Goal: Task Accomplishment & Management: Manage account settings

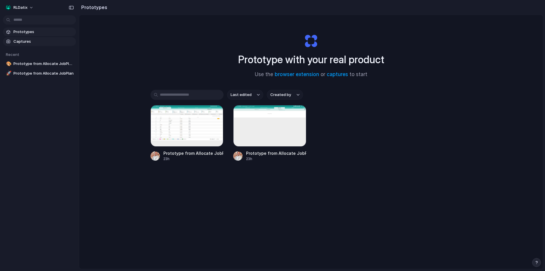
click at [31, 39] on span "Captures" at bounding box center [43, 42] width 60 height 6
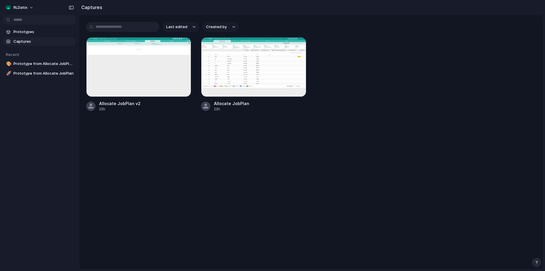
click at [188, 24] on button "Last edited" at bounding box center [181, 27] width 36 height 10
click at [215, 29] on div "Last edited Last created Alphabetical" at bounding box center [272, 135] width 545 height 271
click at [226, 27] on span "Created by" at bounding box center [216, 27] width 21 height 6
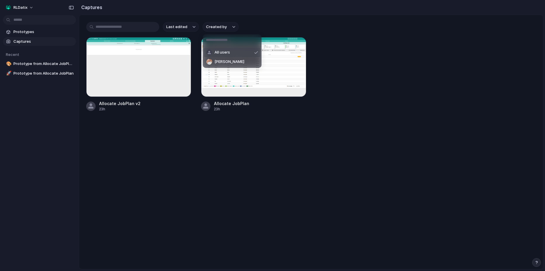
click at [258, 25] on div "All users [PERSON_NAME]" at bounding box center [272, 135] width 545 height 271
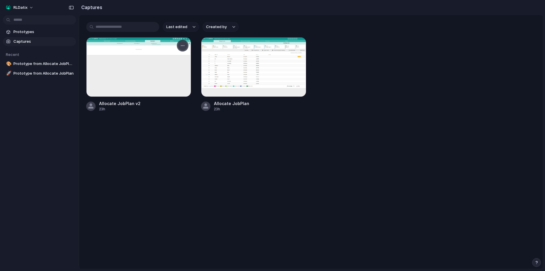
click at [186, 46] on button "button" at bounding box center [182, 45] width 9 height 9
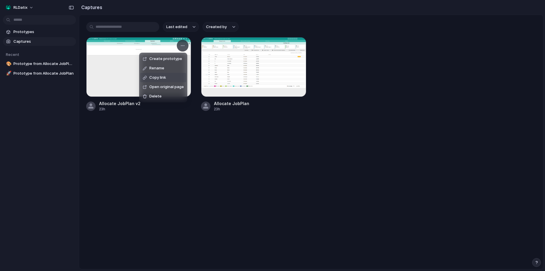
click at [156, 78] on span "Copy link" at bounding box center [157, 78] width 17 height 6
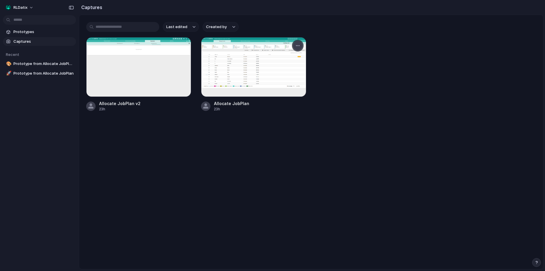
click at [298, 48] on button "button" at bounding box center [297, 45] width 9 height 9
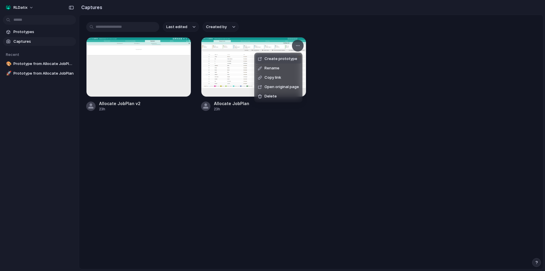
click at [230, 73] on div "Create prototype Rename Copy link Open original page Delete" at bounding box center [272, 135] width 545 height 271
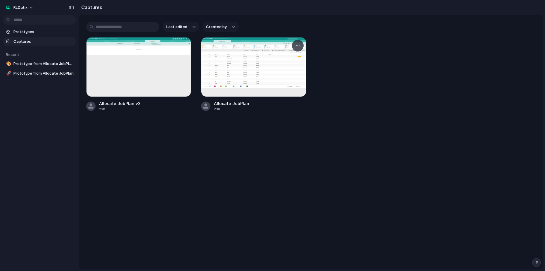
click at [234, 73] on div at bounding box center [253, 67] width 105 height 60
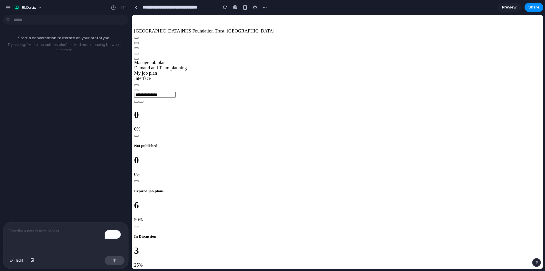
drag, startPoint x: 474, startPoint y: 32, endPoint x: 403, endPoint y: 31, distance: 70.2
drag, startPoint x: 403, startPoint y: 31, endPoint x: 394, endPoint y: 33, distance: 9.8
click at [157, 70] on span "My job plan" at bounding box center [145, 72] width 23 height 5
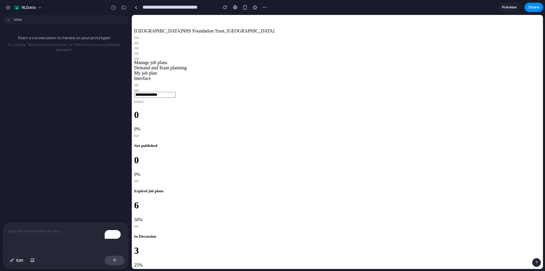
click at [157, 70] on span "My job plan" at bounding box center [145, 72] width 23 height 5
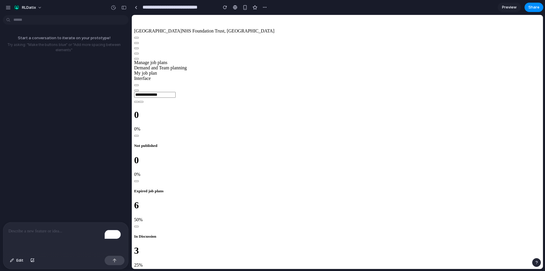
click at [157, 70] on span "My job plan" at bounding box center [145, 72] width 23 height 5
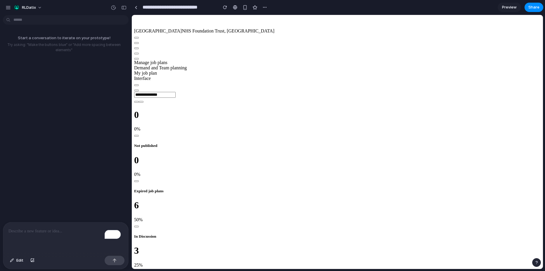
click at [504, 8] on span "Preview" at bounding box center [509, 7] width 15 height 6
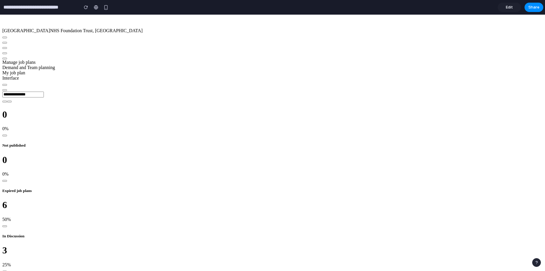
click at [25, 70] on span "My job plan" at bounding box center [13, 72] width 23 height 5
click at [511, 5] on span "Edit" at bounding box center [509, 7] width 7 height 6
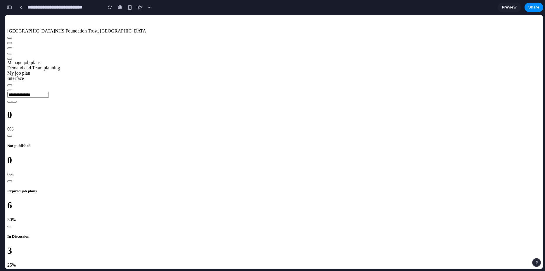
scroll to position [0, 5]
click at [151, 8] on div "button" at bounding box center [149, 7] width 5 height 5
click at [142, 10] on div "Duplicate Delete" at bounding box center [272, 135] width 545 height 271
click at [20, 9] on div at bounding box center [21, 7] width 3 height 3
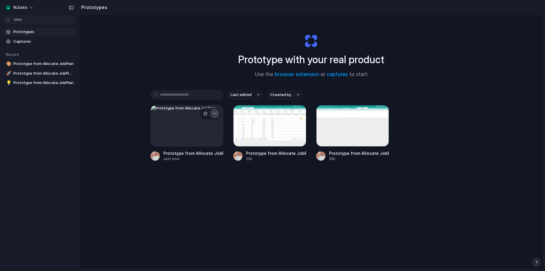
click at [214, 115] on div "button" at bounding box center [215, 113] width 5 height 5
click at [249, 213] on div "Open in new tab Rename Copy link Delete" at bounding box center [272, 135] width 545 height 271
click at [251, 213] on div "Prototype with your real product Use the browser extension or captures to start…" at bounding box center [311, 157] width 464 height 285
click at [26, 9] on span "RLDatix" at bounding box center [20, 8] width 14 height 6
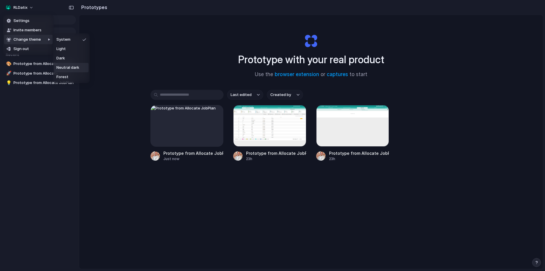
click at [77, 66] on span "Neutral dark" at bounding box center [67, 68] width 23 height 6
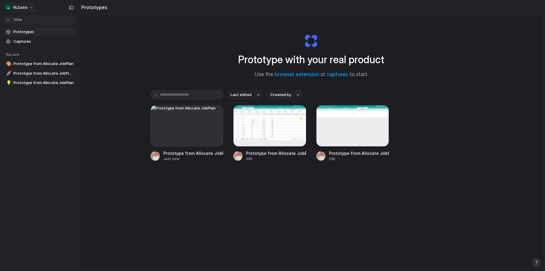
click at [25, 6] on span "RLDatix" at bounding box center [20, 8] width 14 height 6
click at [63, 58] on span "Dark" at bounding box center [60, 58] width 8 height 6
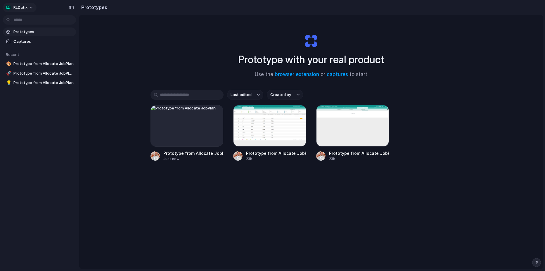
click at [25, 6] on span "RLDatix" at bounding box center [20, 8] width 14 height 6
click at [72, 76] on li "Forest" at bounding box center [71, 76] width 34 height 9
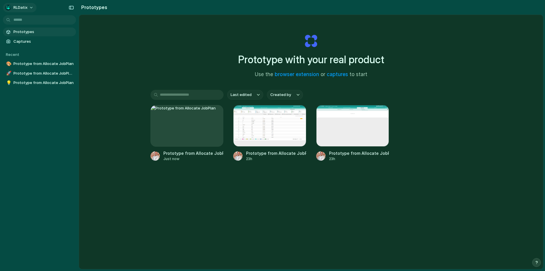
click at [31, 11] on button "RLDatix" at bounding box center [20, 7] width 34 height 9
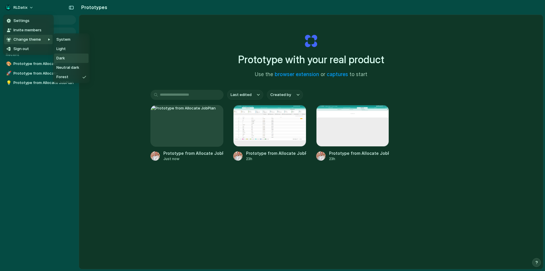
click at [66, 56] on li "Dark" at bounding box center [71, 58] width 34 height 9
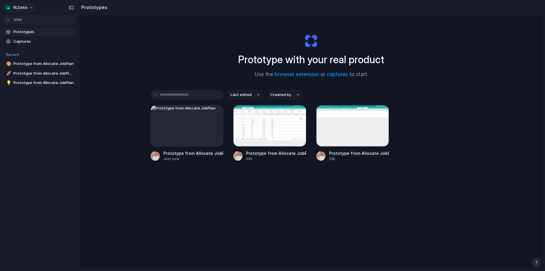
click at [34, 8] on button "RLDatix" at bounding box center [20, 7] width 34 height 9
click at [25, 24] on li "Settings" at bounding box center [28, 20] width 49 height 9
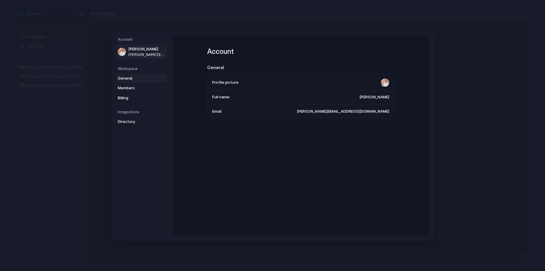
click at [134, 77] on span "General" at bounding box center [136, 78] width 37 height 6
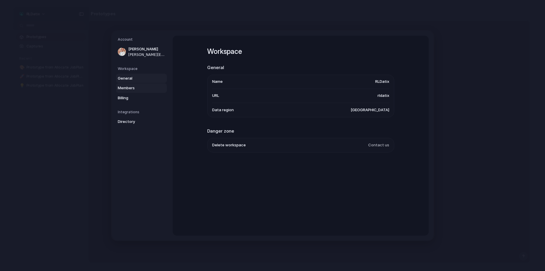
click at [132, 88] on span "Members" at bounding box center [136, 88] width 37 height 6
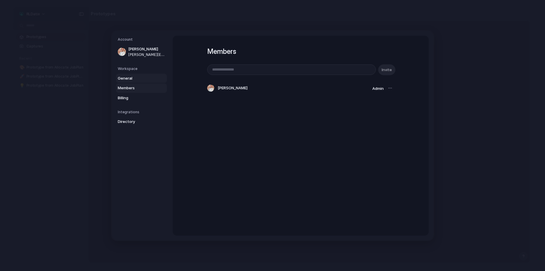
click at [129, 80] on span "General" at bounding box center [136, 78] width 37 height 6
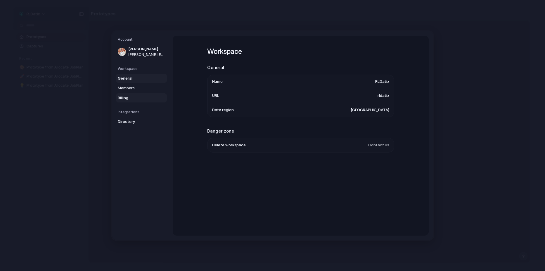
click at [128, 96] on span "Billing" at bounding box center [136, 98] width 37 height 6
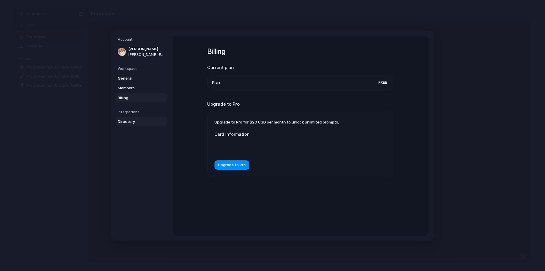
click at [132, 122] on span "Directory" at bounding box center [136, 122] width 37 height 6
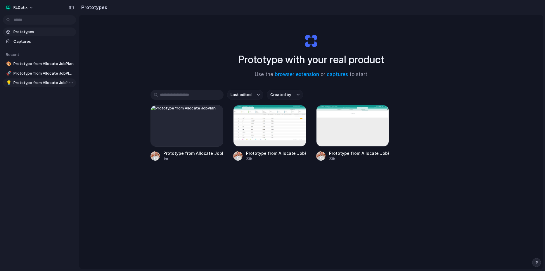
click at [38, 84] on span "Prototype from Allocate JobPlan" at bounding box center [43, 83] width 60 height 6
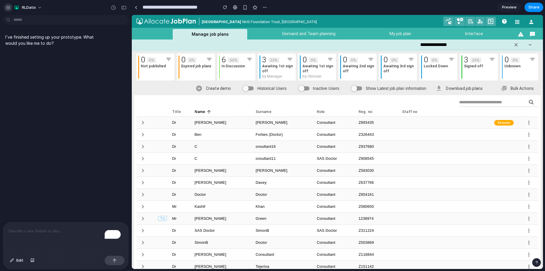
click at [5, 10] on button "button" at bounding box center [8, 7] width 9 height 9
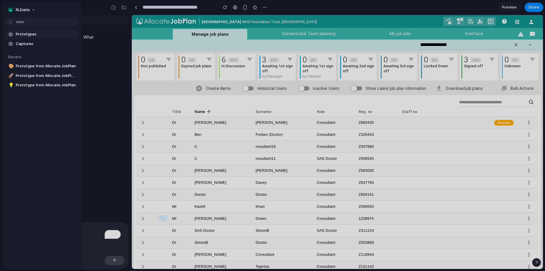
click at [22, 34] on span "Prototypes" at bounding box center [46, 34] width 60 height 6
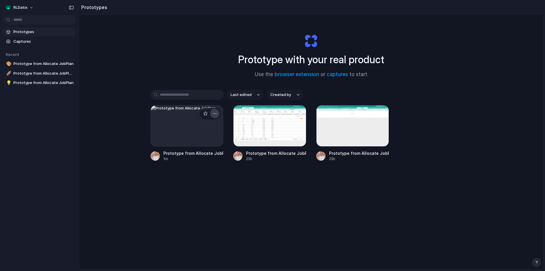
click at [213, 115] on div "button" at bounding box center [215, 113] width 5 height 5
click at [206, 154] on li "Delete" at bounding box center [197, 154] width 42 height 9
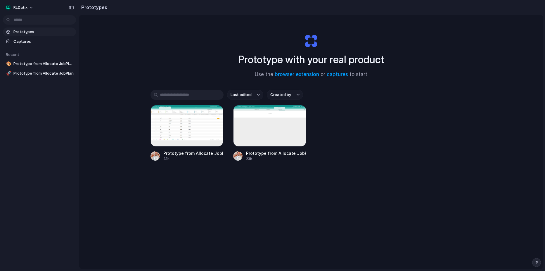
click at [430, 149] on div "Prototype from Allocate JobPlan 23h Prototype from Allocate JobPlan v2 23h" at bounding box center [312, 133] width 322 height 56
click at [27, 9] on span "RLDatix" at bounding box center [20, 8] width 14 height 6
click at [137, 46] on div "Settings Invite members Change theme Sign out" at bounding box center [272, 135] width 545 height 271
click at [17, 6] on span "RLDatix" at bounding box center [20, 8] width 14 height 6
click at [34, 157] on div "Settings Invite members Change theme Sign out" at bounding box center [272, 135] width 545 height 271
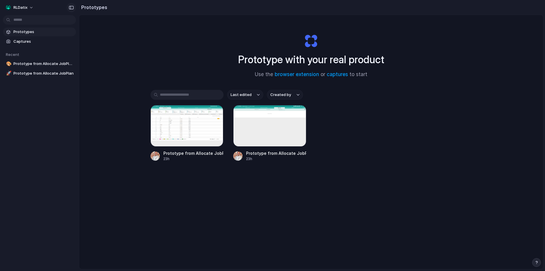
click at [70, 7] on div "button" at bounding box center [71, 8] width 5 height 4
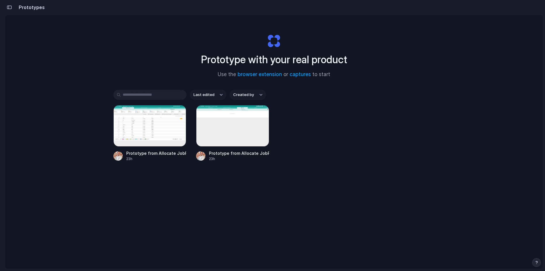
click at [6, 7] on button "button" at bounding box center [9, 7] width 9 height 9
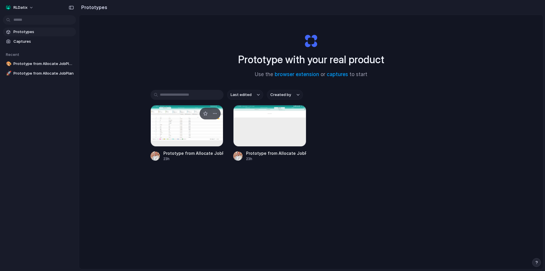
click at [196, 127] on div at bounding box center [187, 126] width 73 height 42
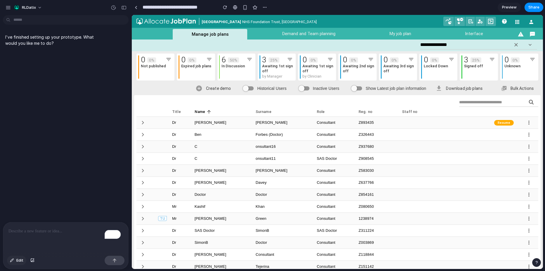
click at [18, 260] on span "Edit" at bounding box center [19, 260] width 7 height 6
click at [400, 34] on div at bounding box center [337, 142] width 411 height 254
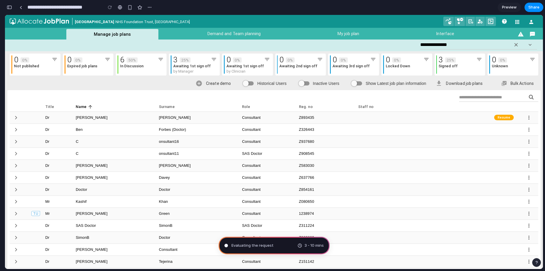
type input "**********"
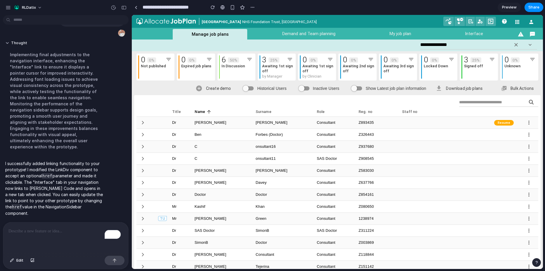
scroll to position [37, 0]
